Goal: Use online tool/utility: Use online tool/utility

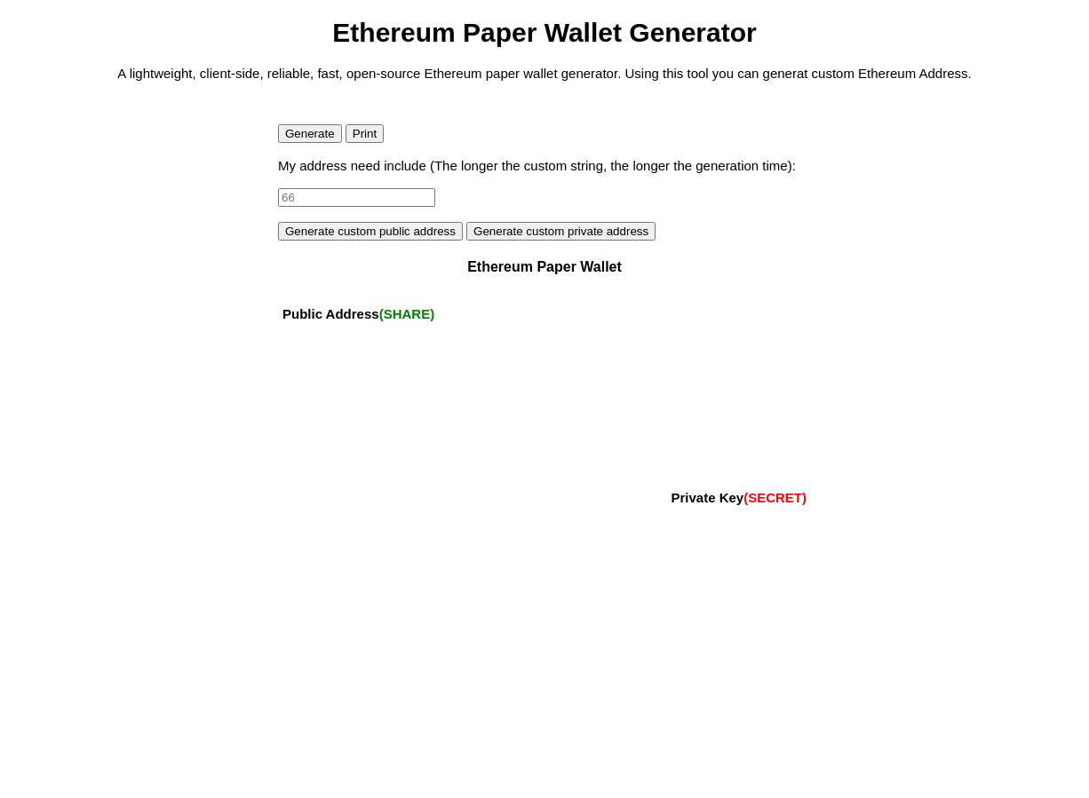
click at [310, 138] on button "Generate" at bounding box center [310, 133] width 64 height 19
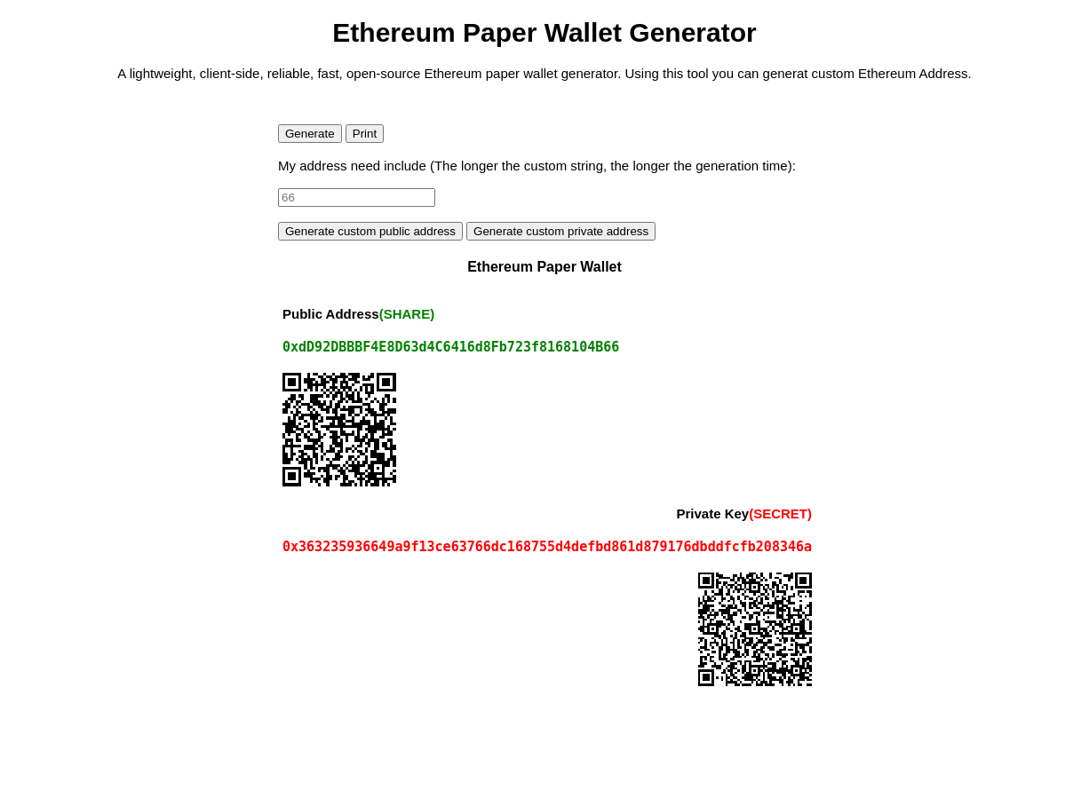
click at [299, 191] on input at bounding box center [356, 197] width 157 height 19
click at [323, 194] on input at bounding box center [356, 197] width 157 height 19
type input "ssdas32rgrg"
click at [363, 227] on button "Generate custom public address" at bounding box center [370, 231] width 185 height 19
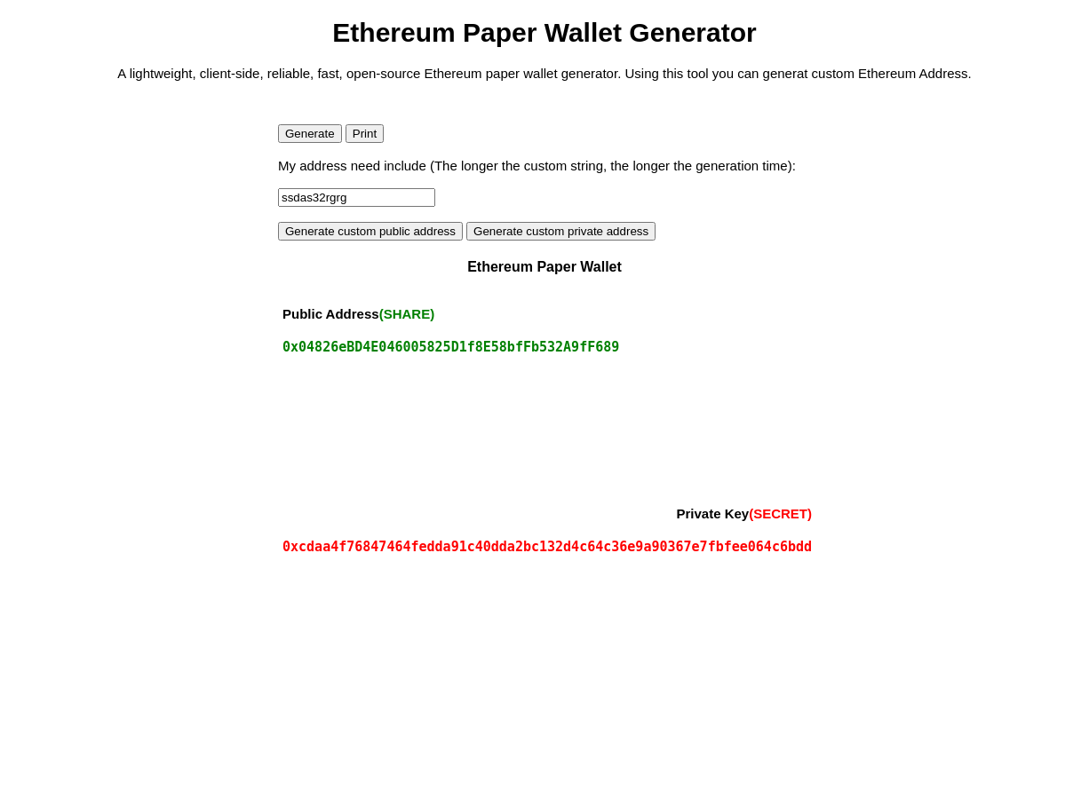
click at [360, 194] on input "ssdas32rgrg" at bounding box center [356, 197] width 157 height 19
click at [411, 226] on button "Generate custom public address" at bounding box center [370, 231] width 185 height 19
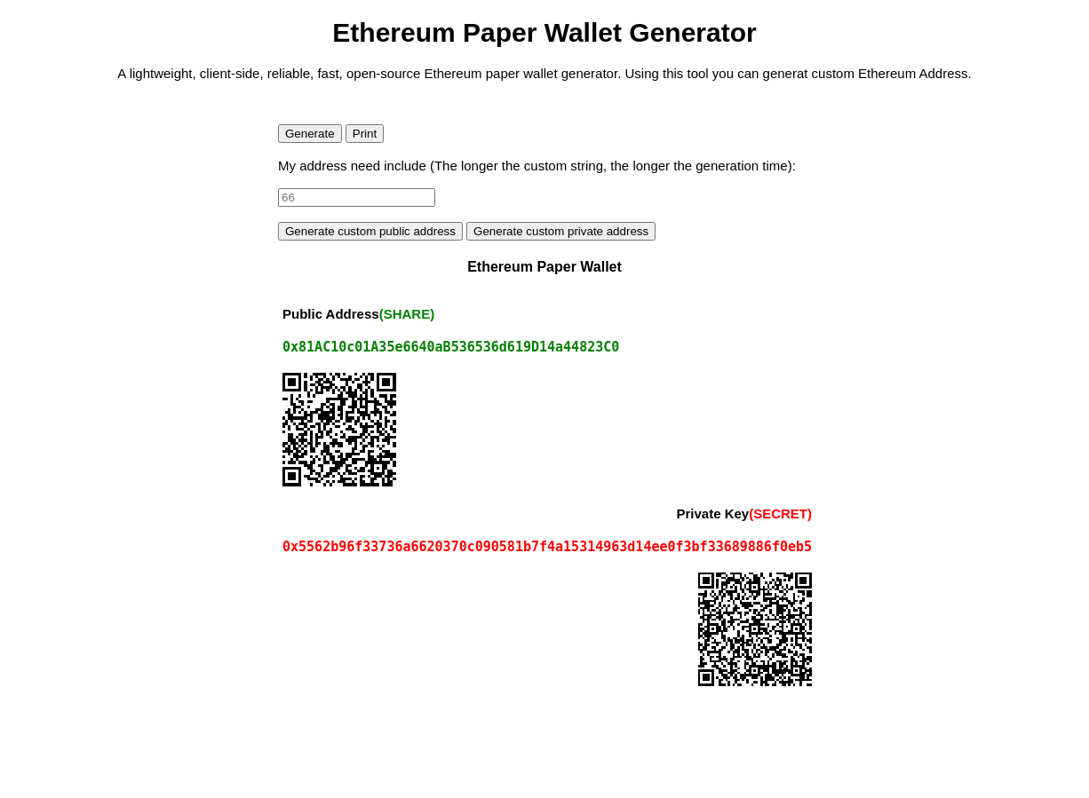
click at [399, 196] on input at bounding box center [356, 197] width 157 height 19
type input "3"
click at [425, 229] on button "Generate custom public address" at bounding box center [370, 231] width 185 height 19
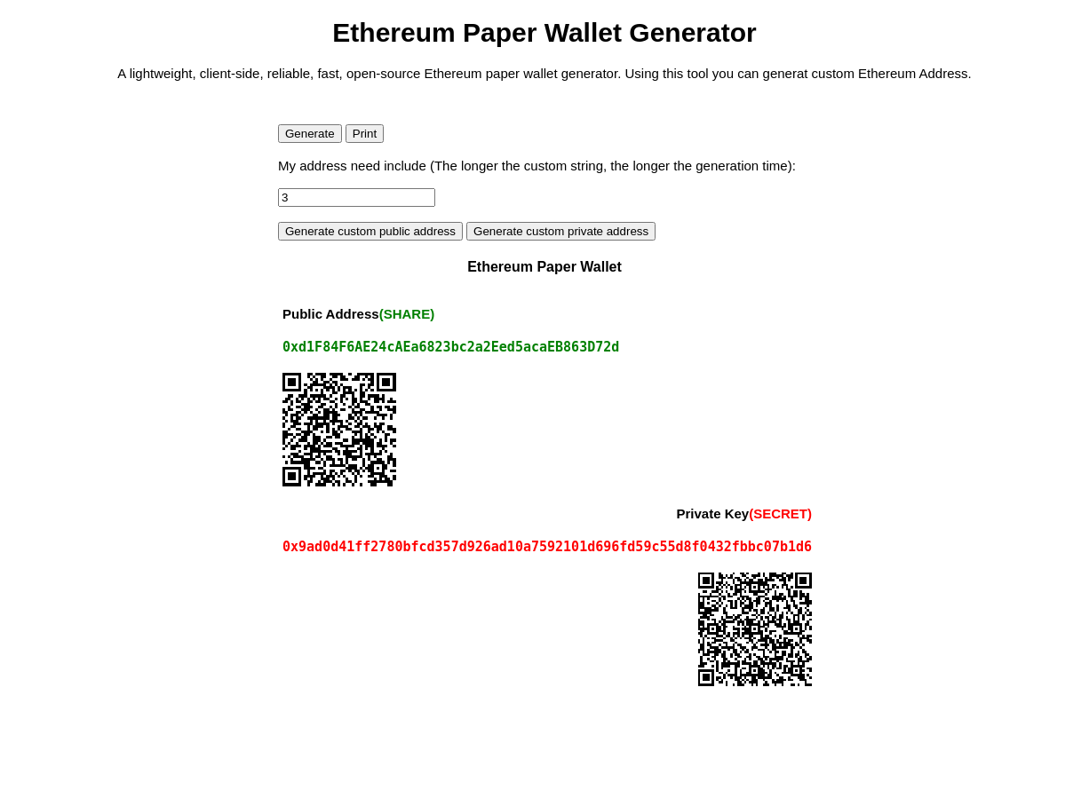
click at [536, 230] on button "Generate custom private address" at bounding box center [560, 231] width 189 height 19
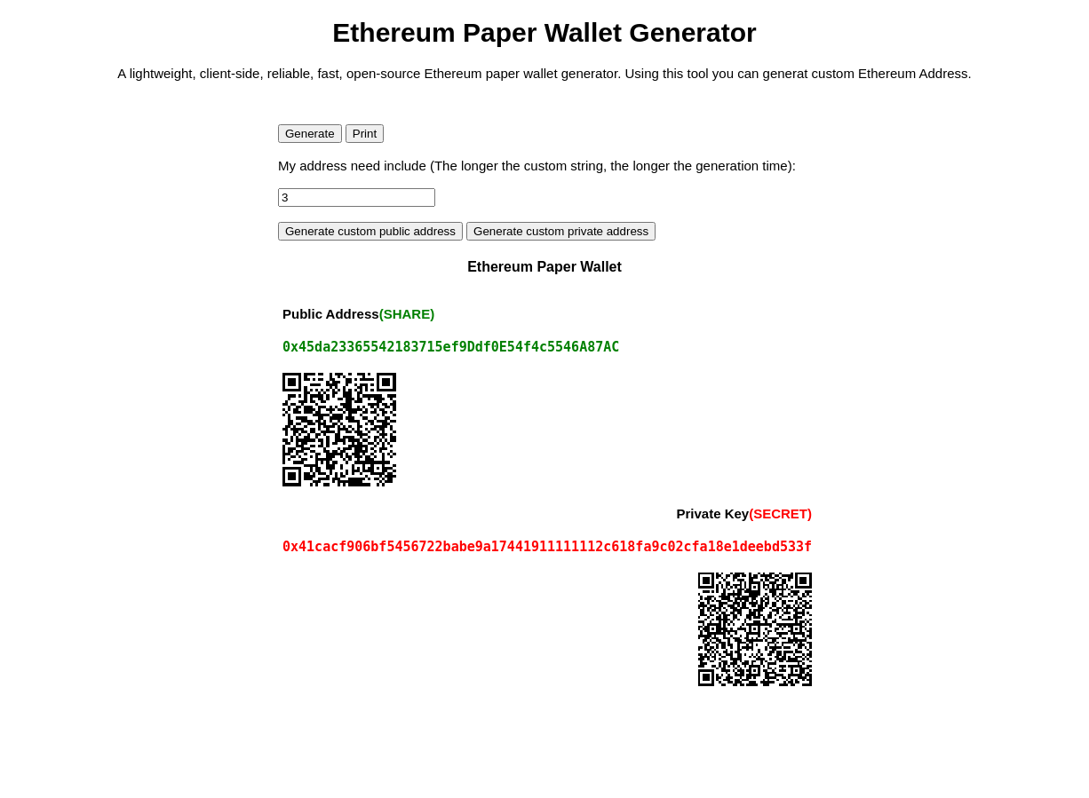
click at [385, 187] on div "My address need include (The longer the custom string, the longer the generatio…" at bounding box center [544, 199] width 533 height 83
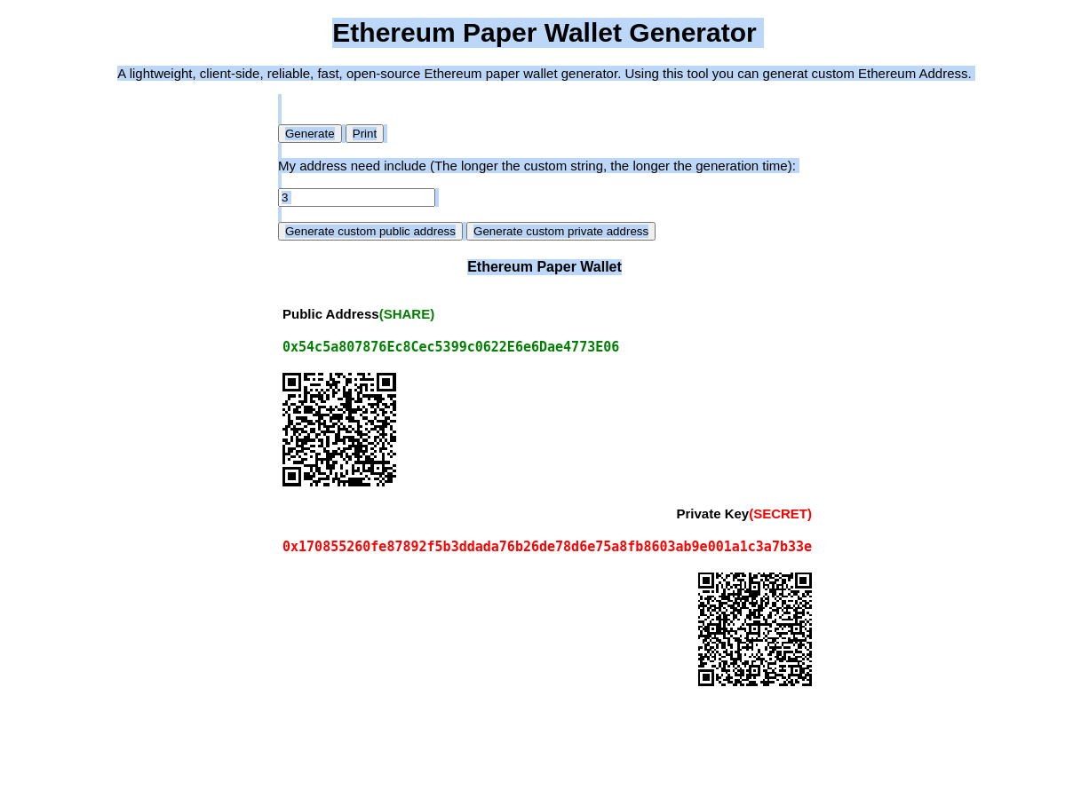
click at [389, 198] on input "3" at bounding box center [356, 197] width 157 height 19
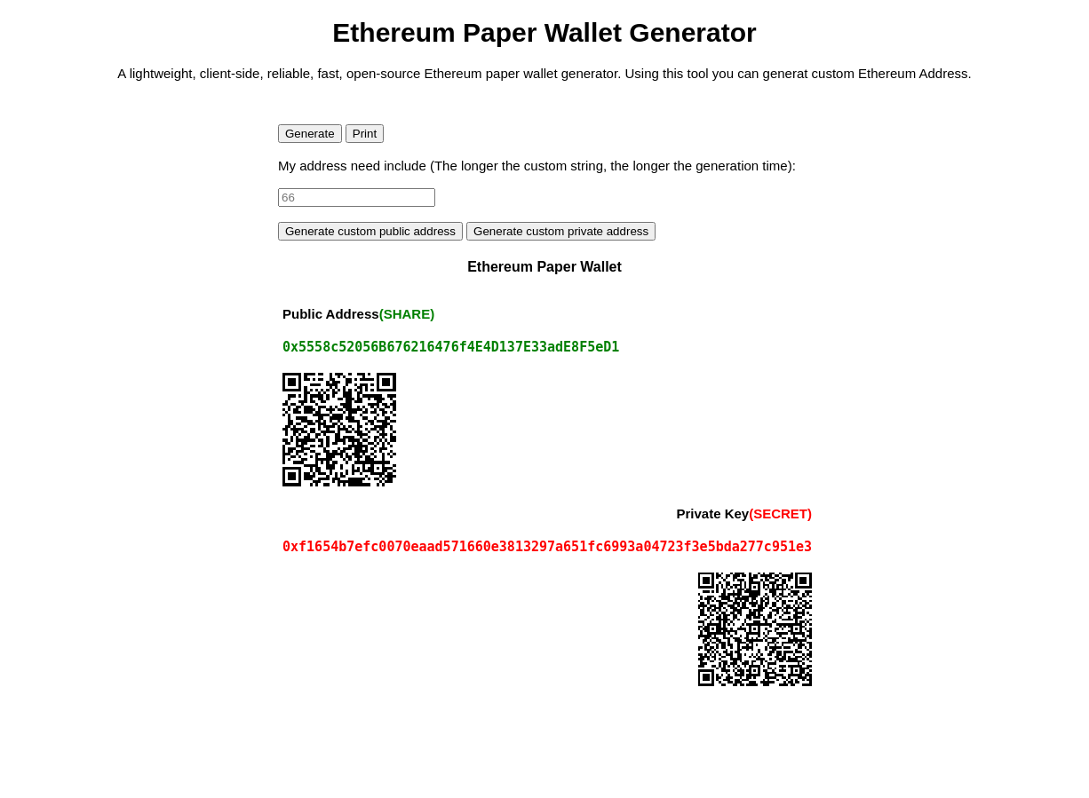
click at [412, 224] on button "Generate custom public address" at bounding box center [370, 231] width 185 height 19
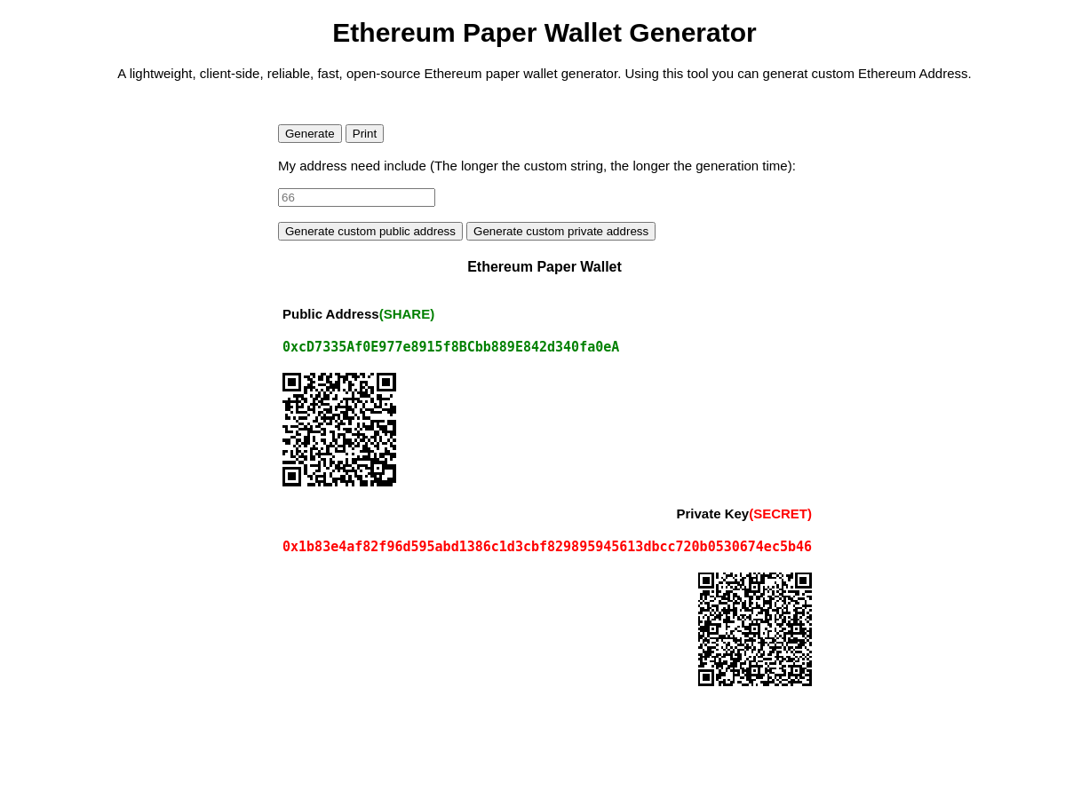
click at [295, 134] on button "Generate" at bounding box center [310, 133] width 64 height 19
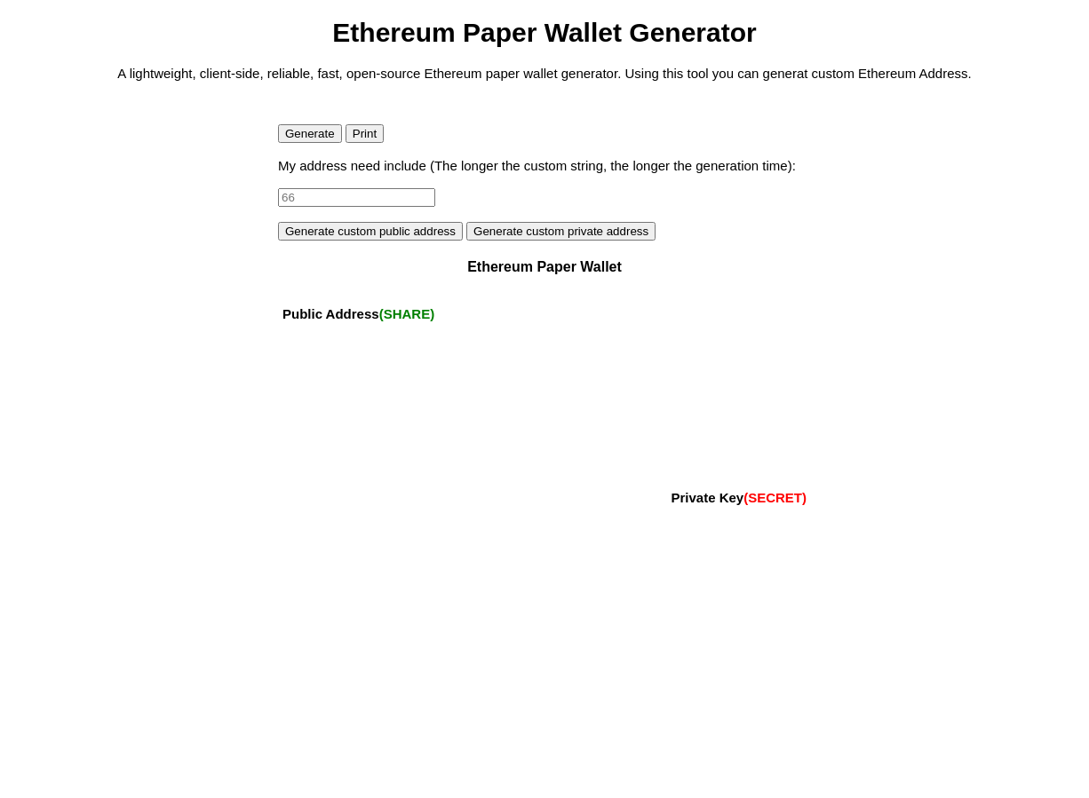
click at [306, 128] on button "Generate" at bounding box center [310, 133] width 64 height 19
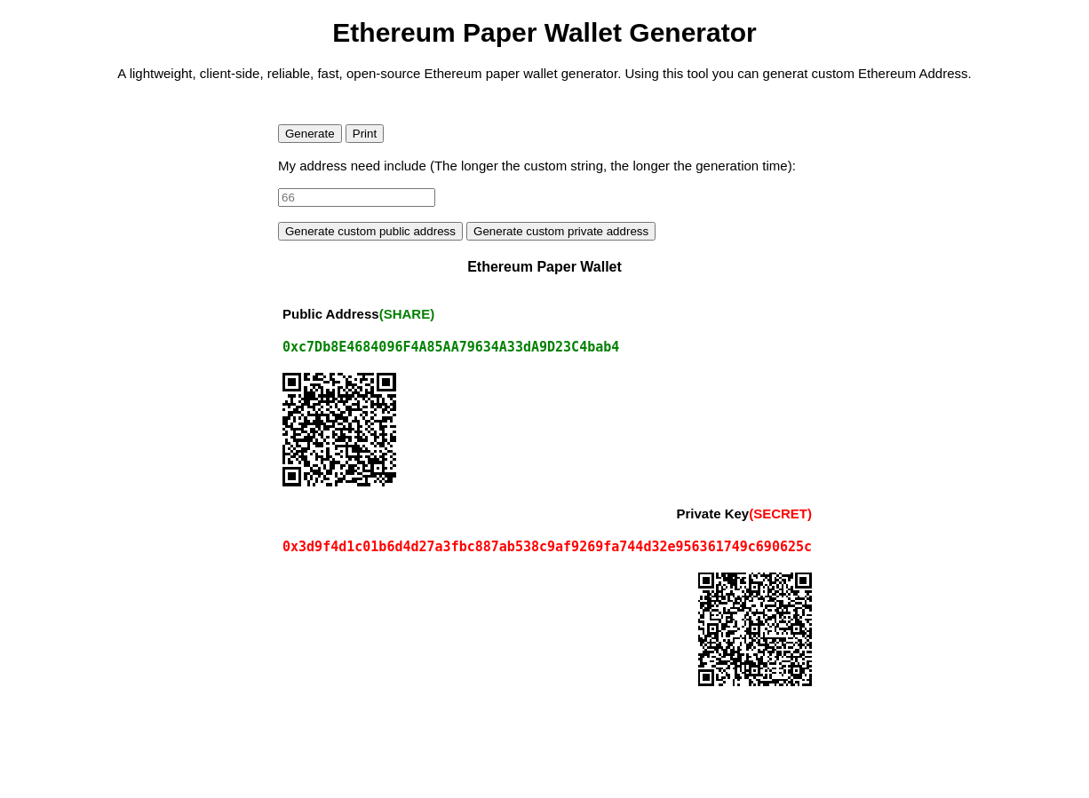
click at [306, 128] on button "Generate" at bounding box center [310, 133] width 64 height 19
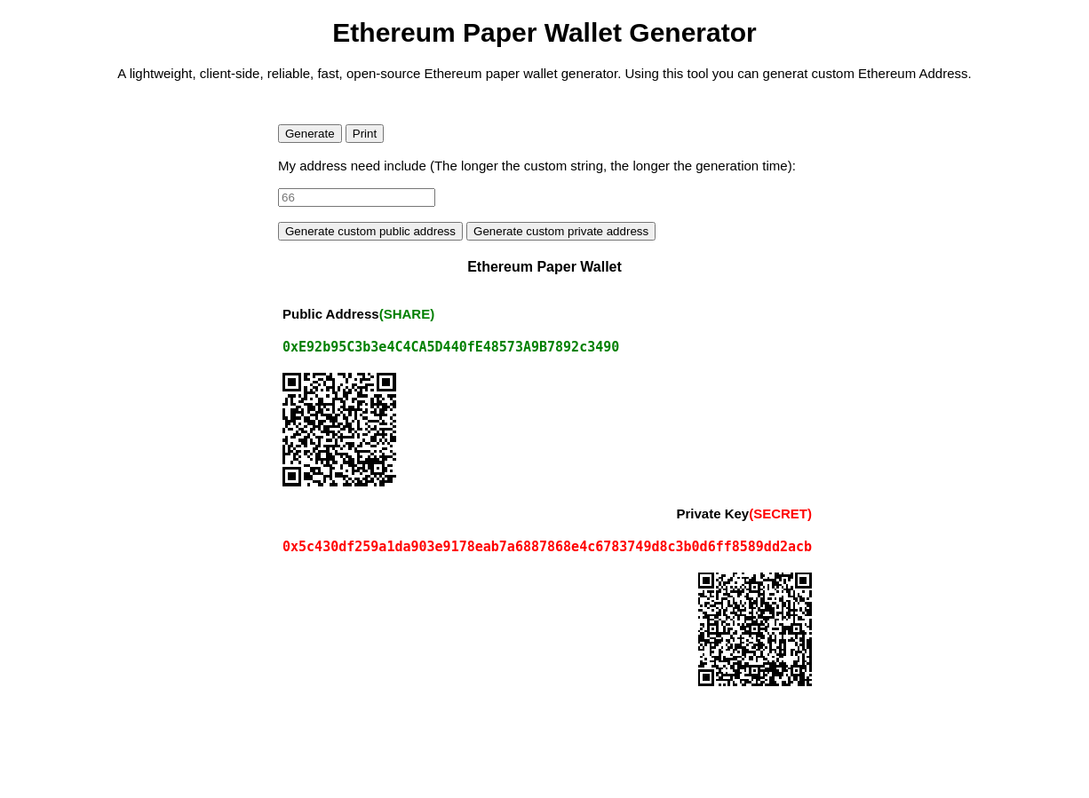
click at [306, 128] on button "Generate" at bounding box center [310, 133] width 64 height 19
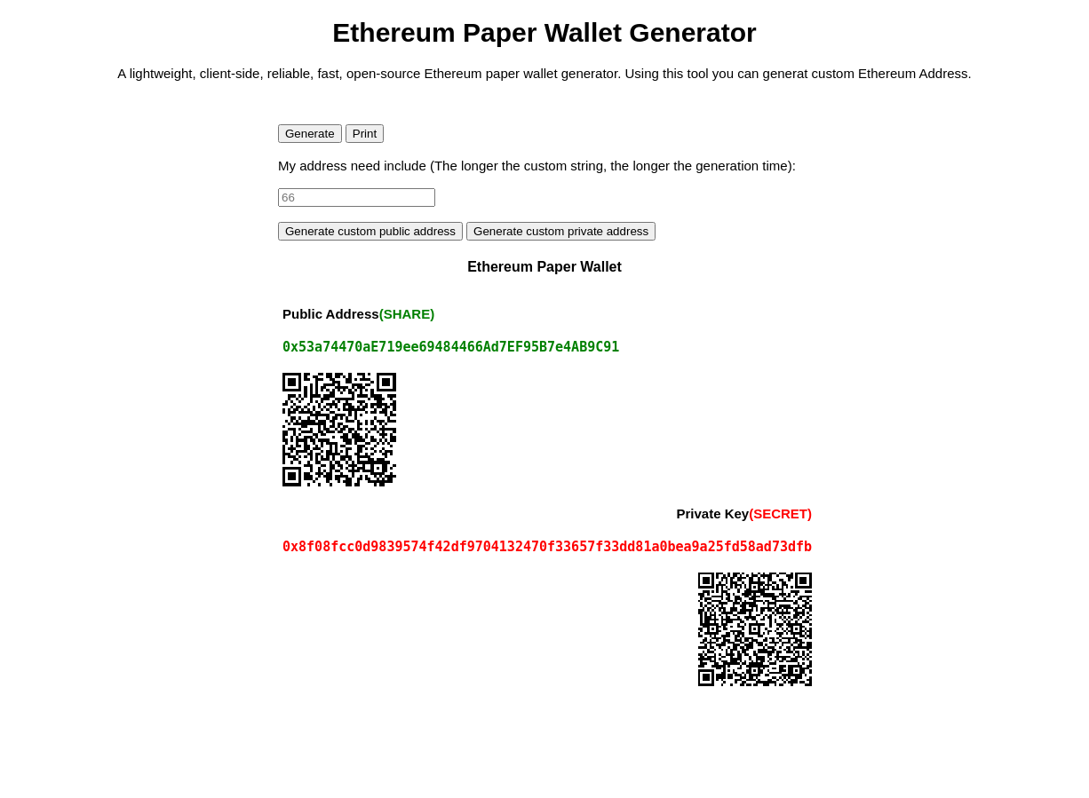
click at [306, 198] on input at bounding box center [356, 197] width 157 height 19
type input "3"
click at [321, 135] on button "Generate" at bounding box center [310, 133] width 64 height 19
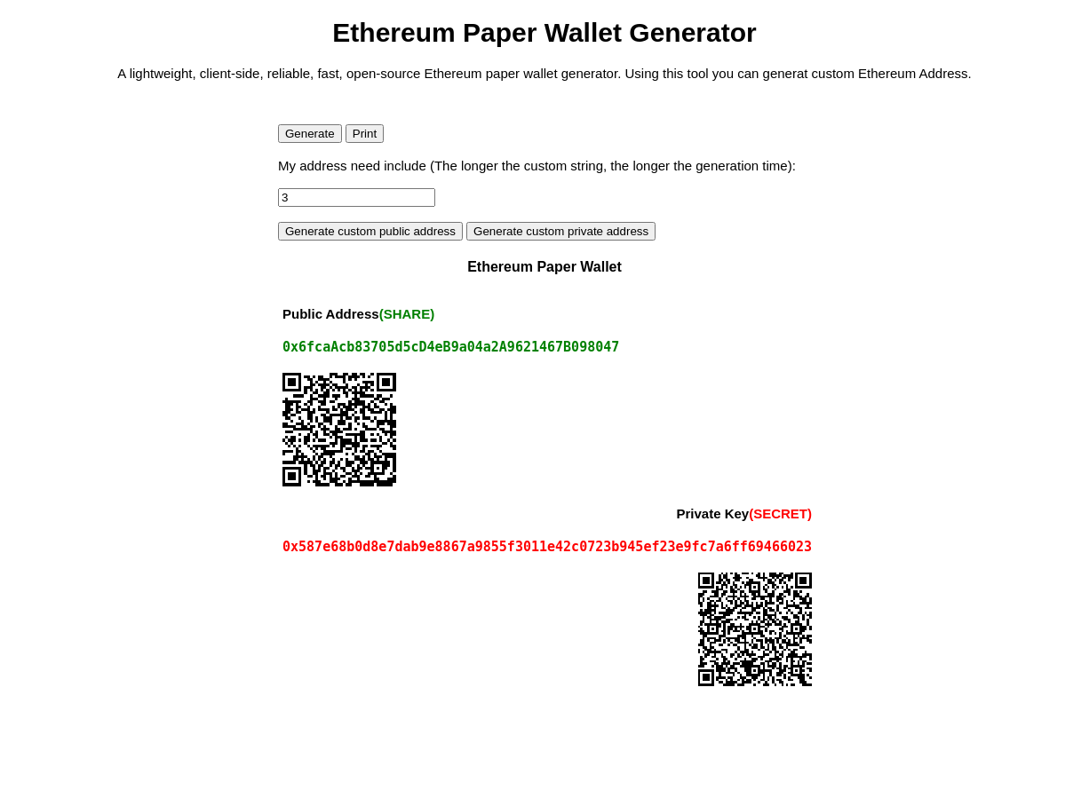
click at [321, 135] on button "Generate" at bounding box center [310, 133] width 64 height 19
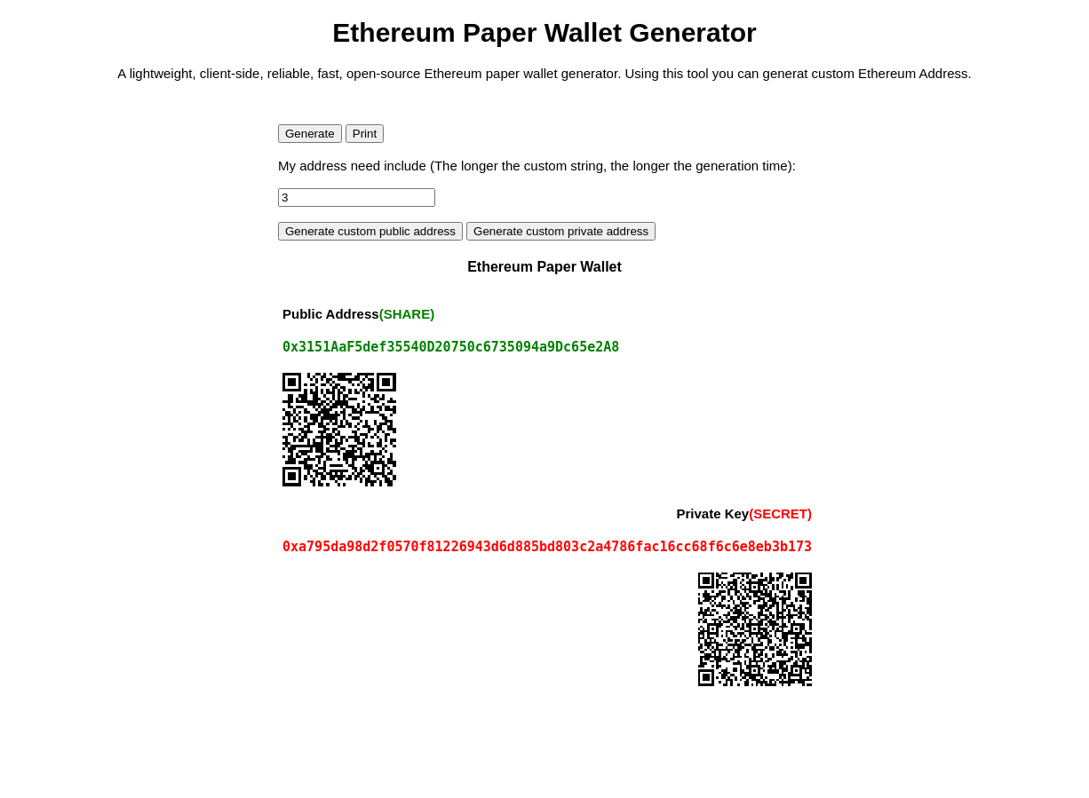
click at [282, 341] on td "0x3151AaF5def35540D20750c6735094a9Dc65e2A8" at bounding box center [547, 347] width 538 height 34
drag, startPoint x: 631, startPoint y: 550, endPoint x: 767, endPoint y: 530, distance: 138.2
click at [767, 530] on td "0xa795da98d2f0570f81226943d6d885bd803c2a4786fac16cc68f6c6e8eb3b173" at bounding box center [547, 547] width 538 height 34
drag, startPoint x: 773, startPoint y: 534, endPoint x: 725, endPoint y: 529, distance: 48.2
click at [725, 530] on td "0xa795da98d2f0570f81226943d6d885bd803c2a4786fac16cc68f6c6e8eb3b173" at bounding box center [547, 547] width 538 height 34
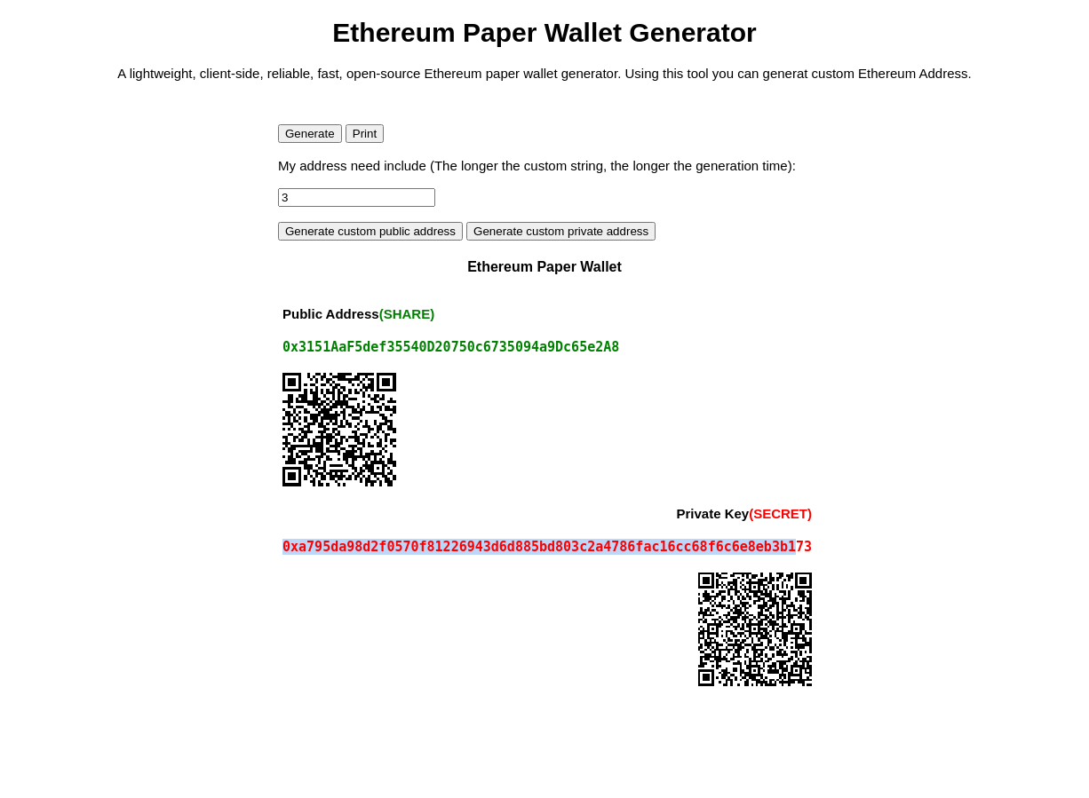
click at [662, 528] on tbody "Public Address (SHARE) 0x3151AaF5def35540D20750c6735094a9Dc65e2A8 Private Key (…" at bounding box center [547, 498] width 538 height 400
drag, startPoint x: 562, startPoint y: 525, endPoint x: 463, endPoint y: 522, distance: 99.5
click at [496, 522] on th "Private Key (SECRET)" at bounding box center [547, 513] width 538 height 33
drag, startPoint x: 328, startPoint y: 544, endPoint x: 782, endPoint y: 550, distance: 453.9
click at [782, 550] on div "0xa795da98d2f0570f81226943d6d885bd803c2a4786fac16cc68f6c6e8eb3b173" at bounding box center [546, 547] width 529 height 16
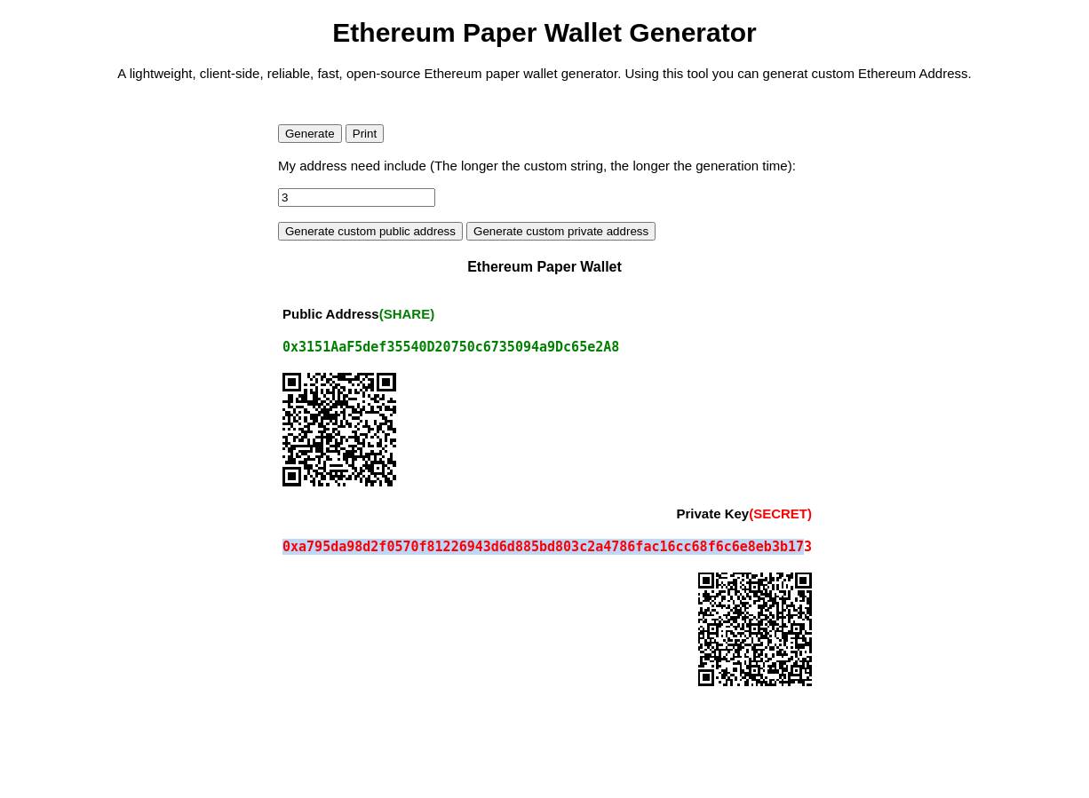
drag, startPoint x: 801, startPoint y: 544, endPoint x: 525, endPoint y: 540, distance: 276.2
click at [549, 536] on td "0xa795da98d2f0570f81226943d6d885bd803c2a4786fac16cc68f6c6e8eb3b173" at bounding box center [547, 547] width 538 height 34
click at [367, 541] on div "0xa795da98d2f0570f81226943d6d885bd803c2a4786fac16cc68f6c6e8eb3b173" at bounding box center [546, 547] width 529 height 16
drag, startPoint x: 329, startPoint y: 542, endPoint x: 797, endPoint y: 544, distance: 467.2
click at [797, 544] on div "0xa795da98d2f0570f81226943d6d885bd803c2a4786fac16cc68f6c6e8eb3b173" at bounding box center [546, 547] width 529 height 16
